Goal: Task Accomplishment & Management: Manage account settings

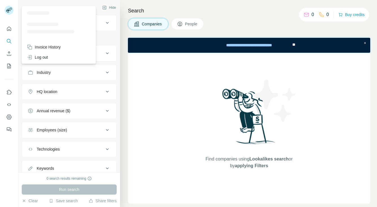
click at [11, 12] on g at bounding box center [9, 10] width 9 height 9
click at [10, 20] on div at bounding box center [9, 77] width 18 height 114
click at [10, 9] on rect at bounding box center [9, 10] width 9 height 9
click at [213, 164] on span "Find companies using Lookalikes search or by applying Filters" at bounding box center [249, 163] width 90 height 14
click at [12, 9] on icon at bounding box center [11, 9] width 2 height 1
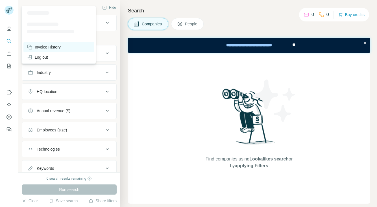
click at [51, 47] on div "Invoice History" at bounding box center [44, 47] width 34 height 6
